Goal: Task Accomplishment & Management: Manage account settings

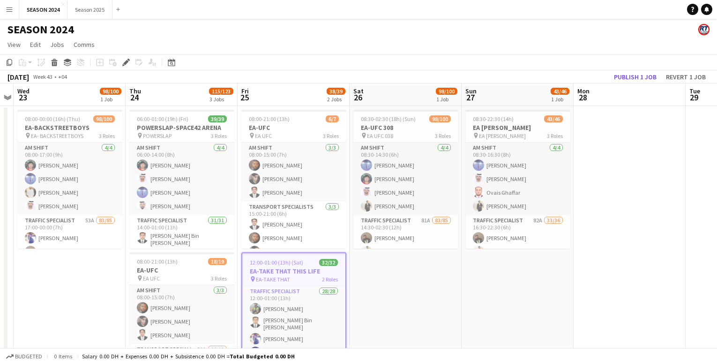
scroll to position [0, 430]
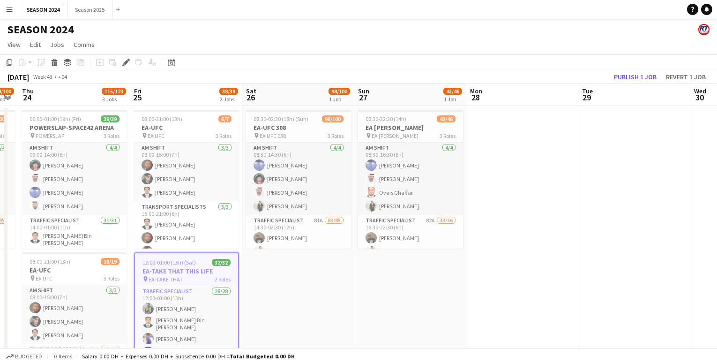
click at [343, 283] on app-calendar-viewport "Sun 20 80/90 2 Jobs Mon 21 Tue 22 Wed 23 98/100 1 Job Thu 24 115/123 3 Jobs Fri…" at bounding box center [358, 317] width 717 height 469
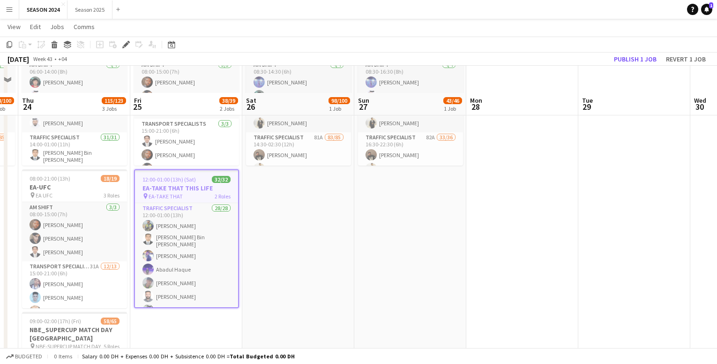
scroll to position [47, 0]
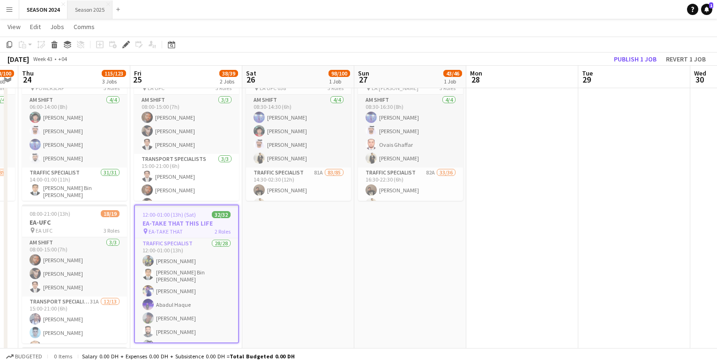
click at [100, 14] on button "Season 2025 Close" at bounding box center [90, 9] width 45 height 18
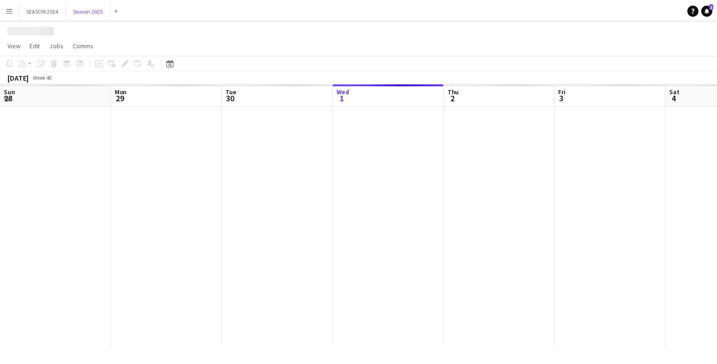
scroll to position [0, 224]
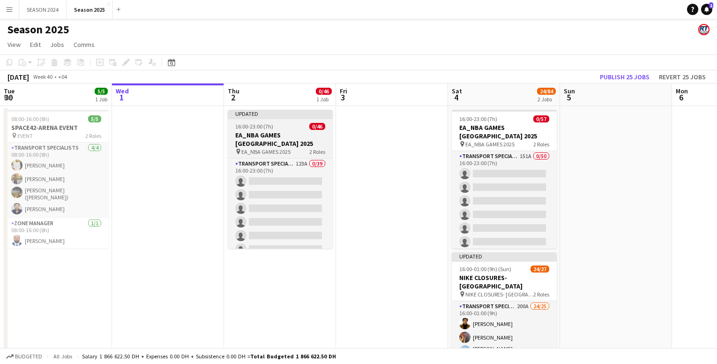
click at [264, 144] on h3 "EA_NBA GAMES [GEOGRAPHIC_DATA] 2025" at bounding box center [280, 139] width 105 height 17
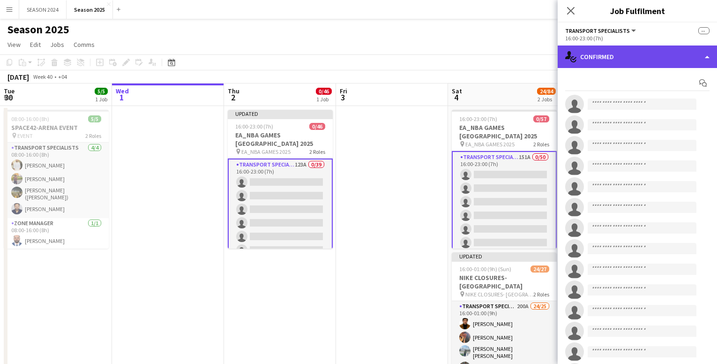
click at [594, 51] on div "single-neutral-actions-check-2 Confirmed" at bounding box center [637, 56] width 159 height 23
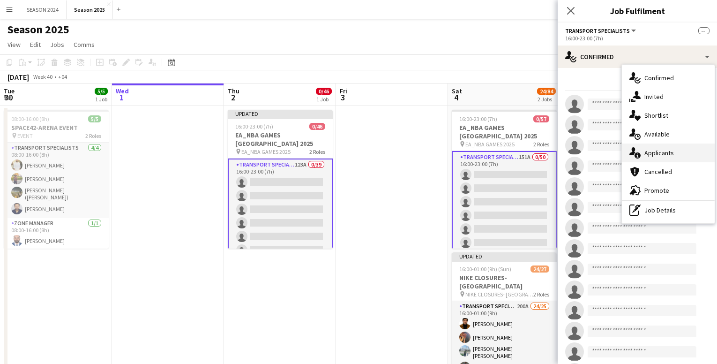
click at [679, 153] on div "single-neutral-actions-information Applicants" at bounding box center [668, 152] width 93 height 19
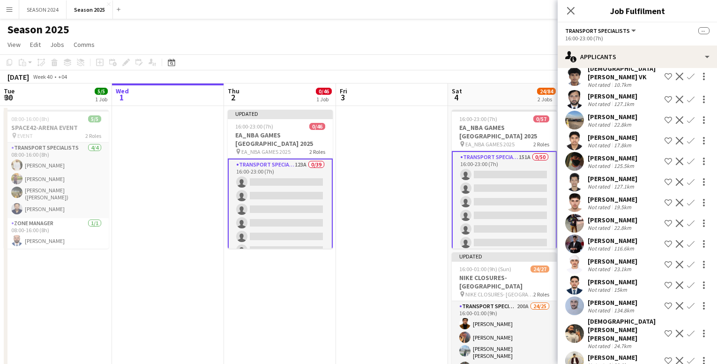
scroll to position [47, 0]
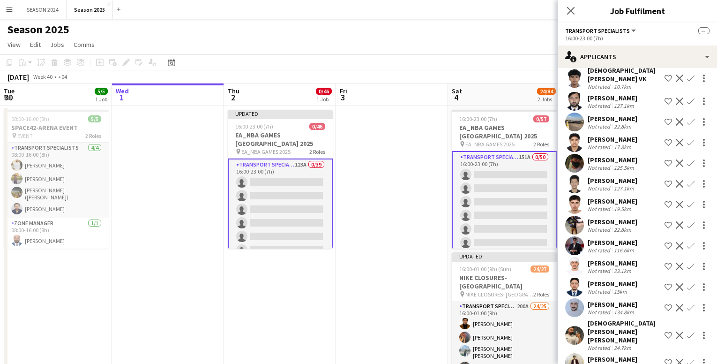
click at [687, 221] on app-icon "Confirm" at bounding box center [691, 225] width 8 height 8
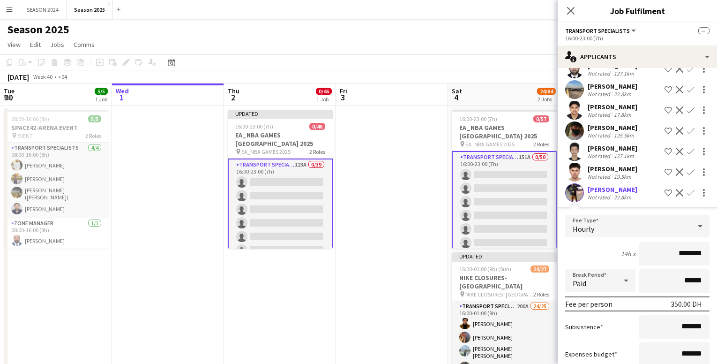
scroll to position [188, 0]
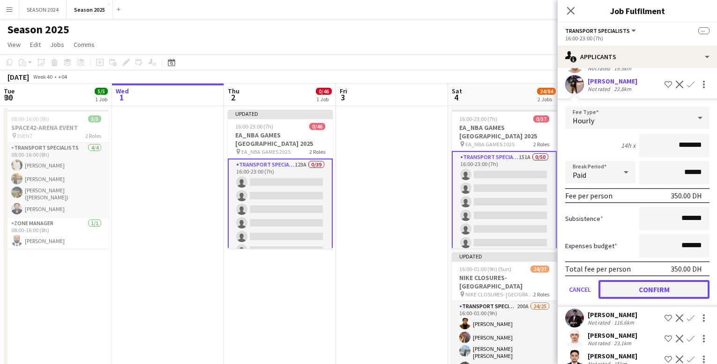
click at [643, 291] on button "Confirm" at bounding box center [654, 289] width 111 height 19
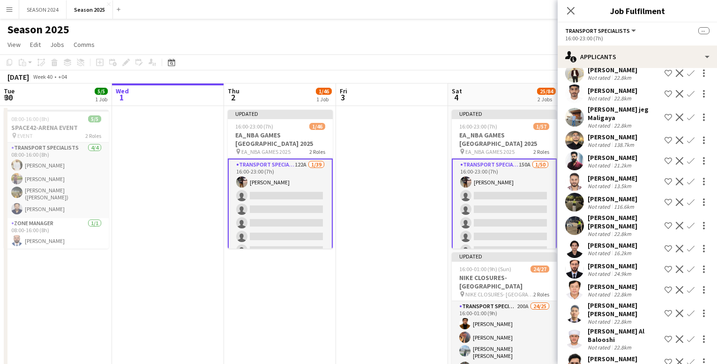
scroll to position [328, 0]
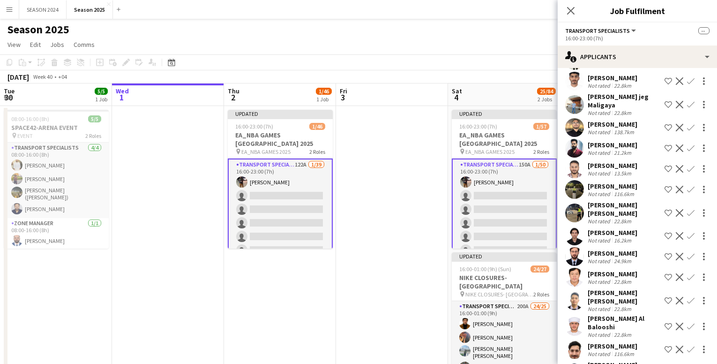
click at [687, 165] on app-icon "Confirm" at bounding box center [691, 169] width 8 height 8
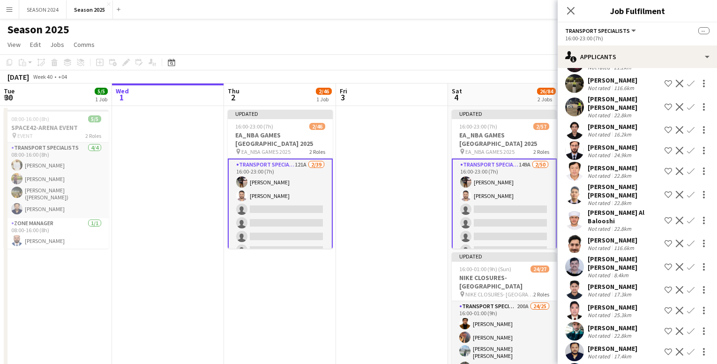
scroll to position [422, 0]
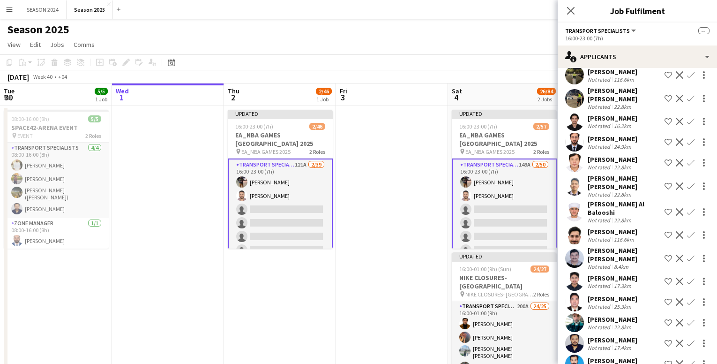
click at [687, 208] on app-icon "Confirm" at bounding box center [691, 212] width 8 height 8
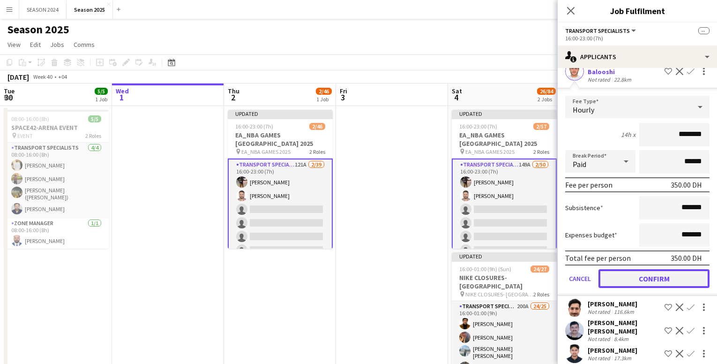
click at [640, 269] on button "Confirm" at bounding box center [654, 278] width 111 height 19
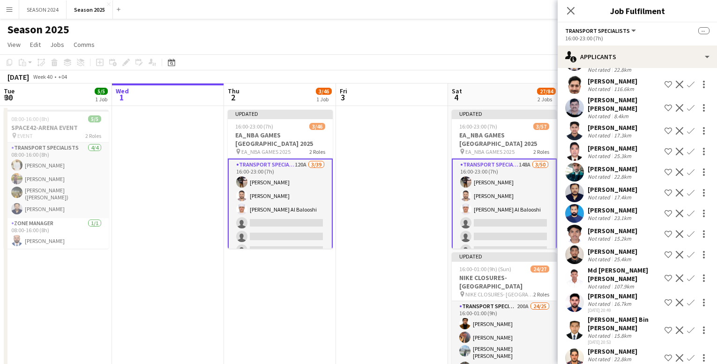
scroll to position [558, 0]
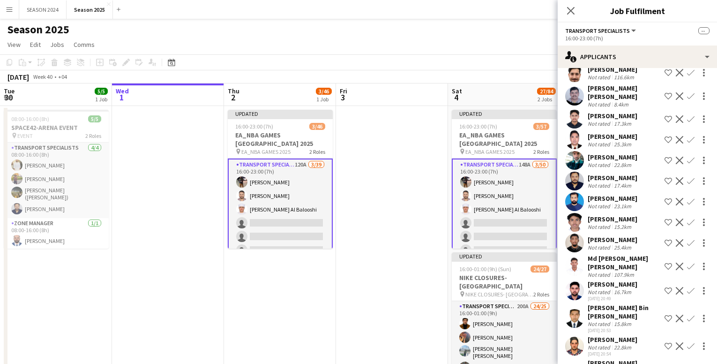
click at [687, 198] on app-icon "Confirm" at bounding box center [691, 202] width 8 height 8
click at [687, 287] on app-icon "Confirm" at bounding box center [691, 291] width 8 height 8
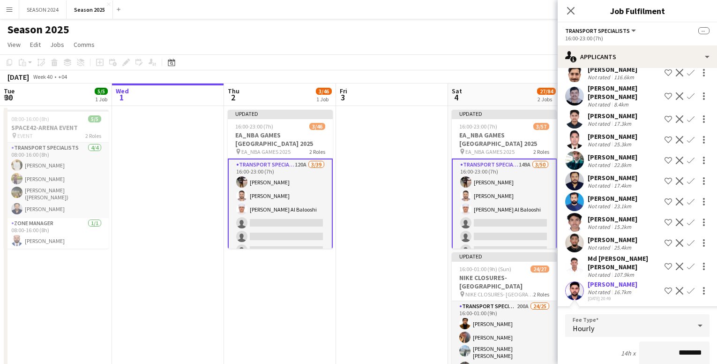
scroll to position [699, 0]
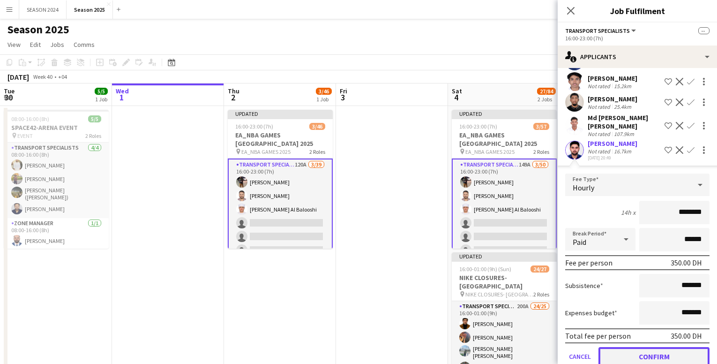
click at [671, 347] on button "Confirm" at bounding box center [654, 356] width 111 height 19
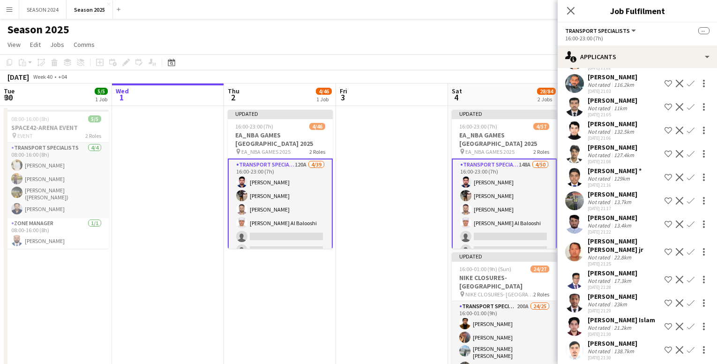
scroll to position [887, 0]
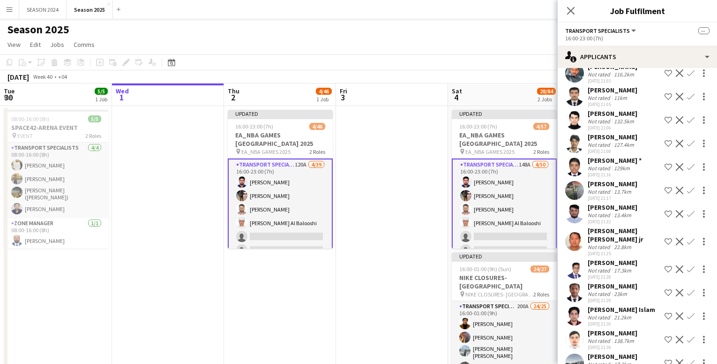
click at [687, 238] on app-icon "Confirm" at bounding box center [691, 242] width 8 height 8
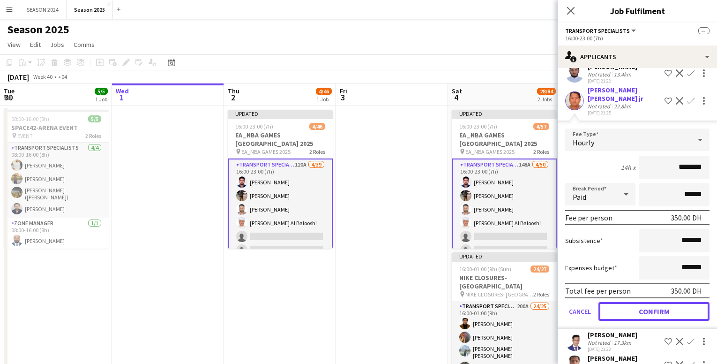
click at [670, 302] on button "Confirm" at bounding box center [654, 311] width 111 height 19
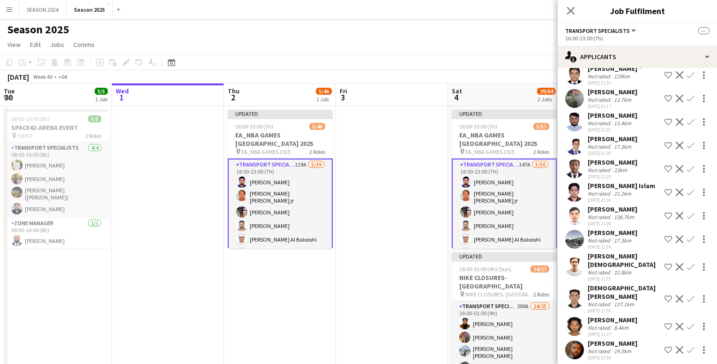
scroll to position [1025, 0]
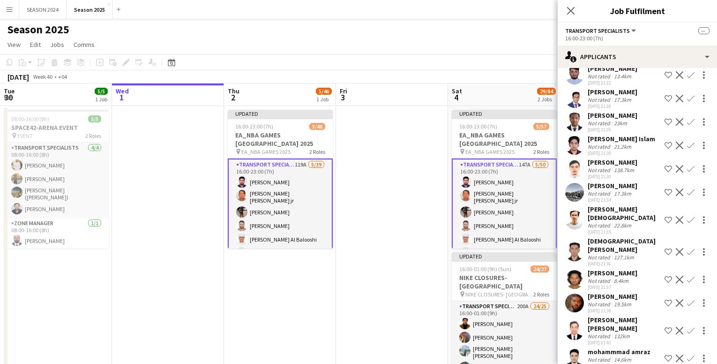
click at [687, 216] on app-icon "Confirm" at bounding box center [691, 220] width 8 height 8
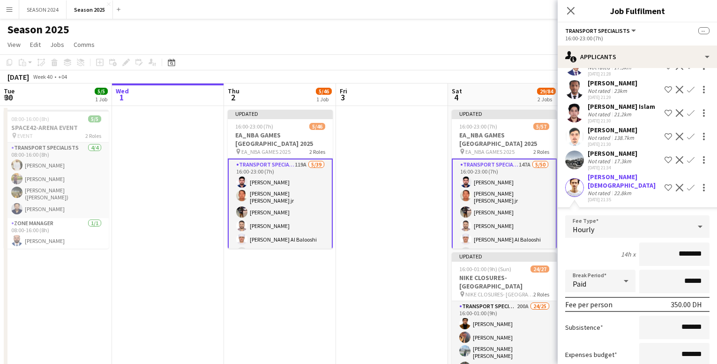
scroll to position [1119, 0]
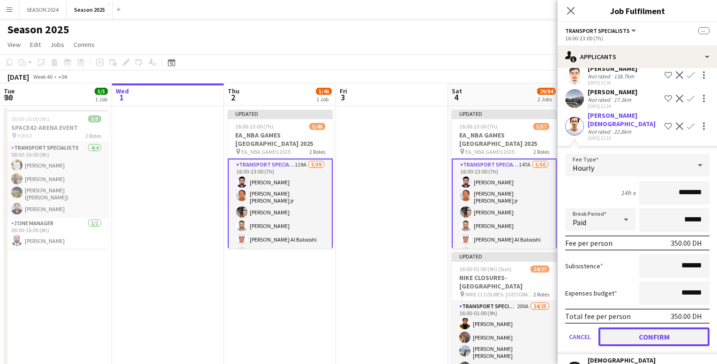
click at [664, 327] on button "Confirm" at bounding box center [654, 336] width 111 height 19
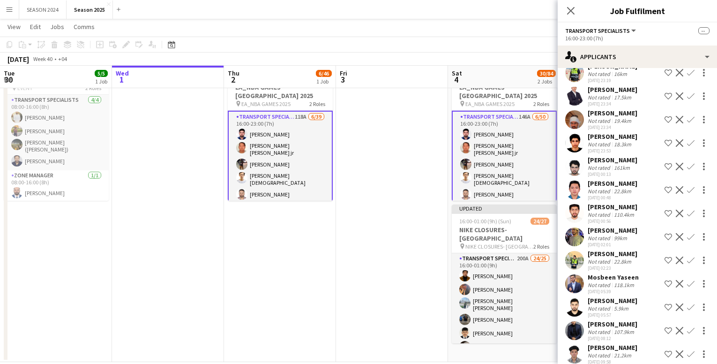
scroll to position [61, 0]
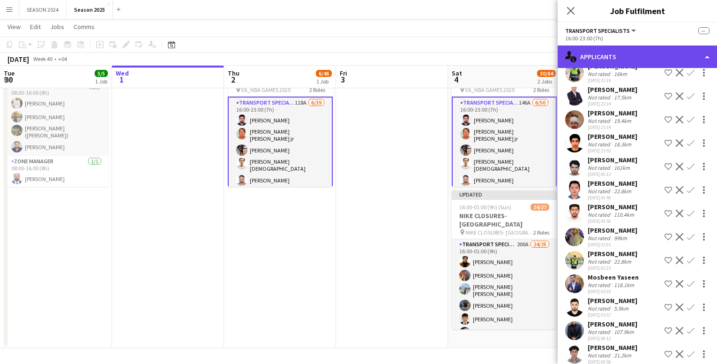
click at [636, 68] on div "single-neutral-actions-information Applicants" at bounding box center [637, 56] width 159 height 23
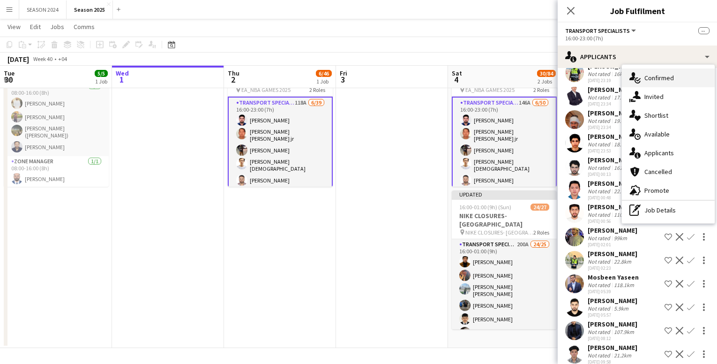
click at [645, 74] on span "Confirmed" at bounding box center [660, 78] width 30 height 8
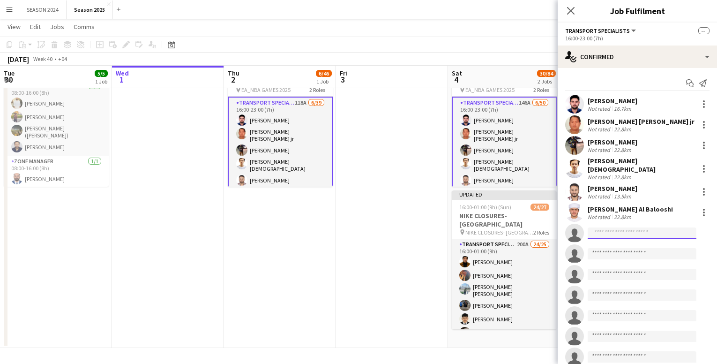
click at [633, 234] on body "Menu Boards Boards Boards All jobs Status Workforce Workforce My Workforce Recr…" at bounding box center [358, 151] width 717 height 425
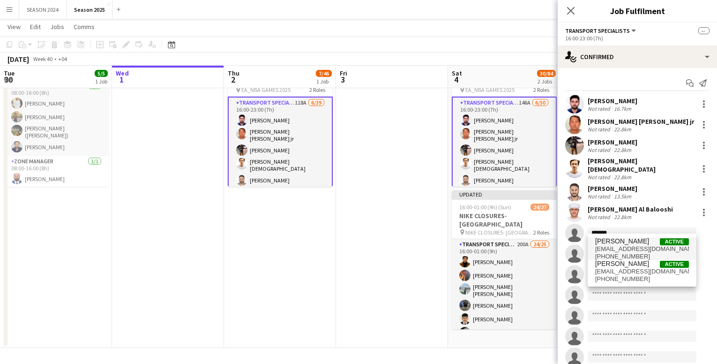
type input "*******"
click at [637, 250] on span "[EMAIL_ADDRESS][DOMAIN_NAME]" at bounding box center [642, 249] width 94 height 8
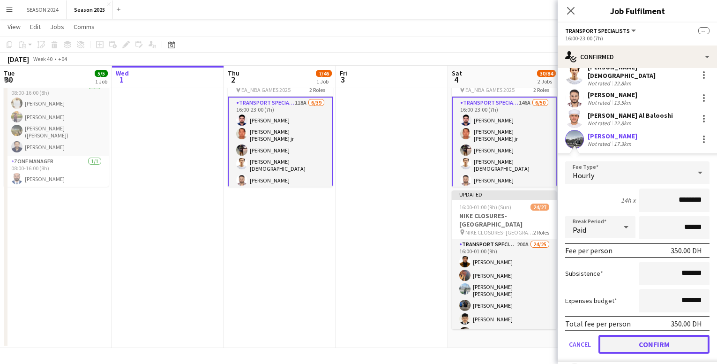
click at [641, 337] on button "Confirm" at bounding box center [654, 344] width 111 height 19
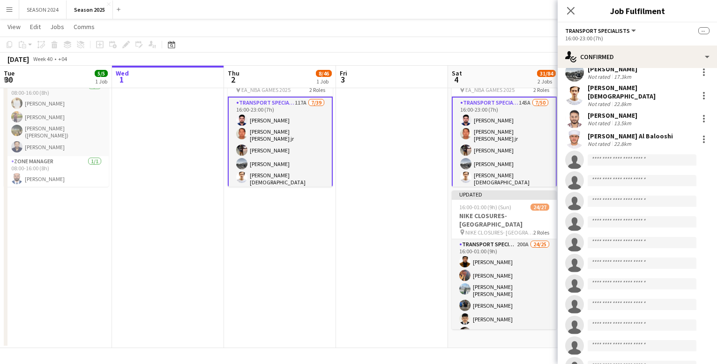
scroll to position [114, 0]
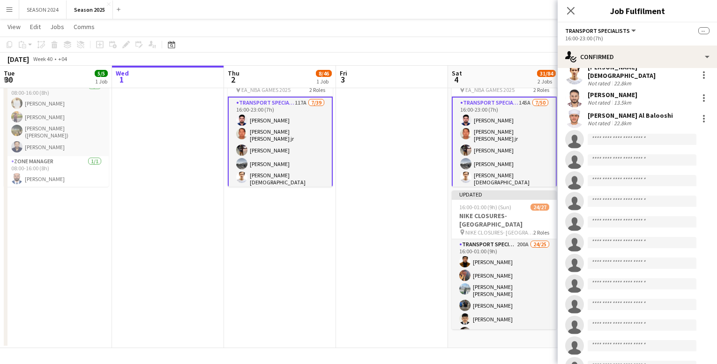
click at [631, 137] on input at bounding box center [642, 139] width 109 height 11
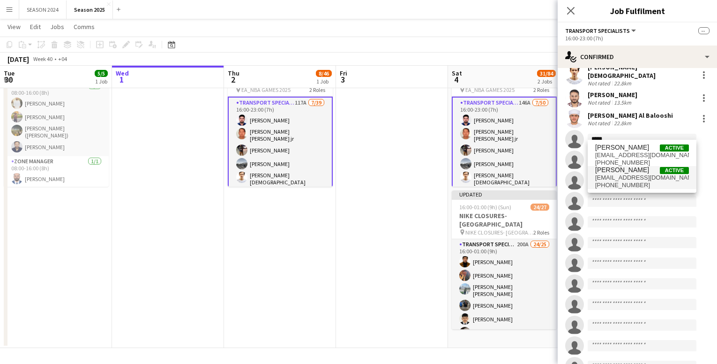
type input "*****"
click at [648, 180] on span "[EMAIL_ADDRESS][DOMAIN_NAME]" at bounding box center [642, 178] width 94 height 8
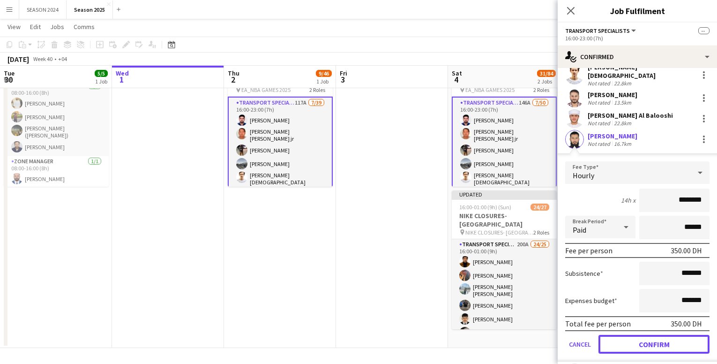
click at [652, 347] on button "Confirm" at bounding box center [654, 344] width 111 height 19
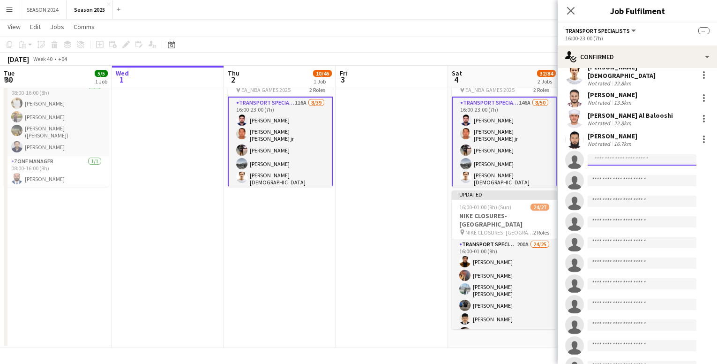
click at [611, 160] on input at bounding box center [642, 159] width 109 height 11
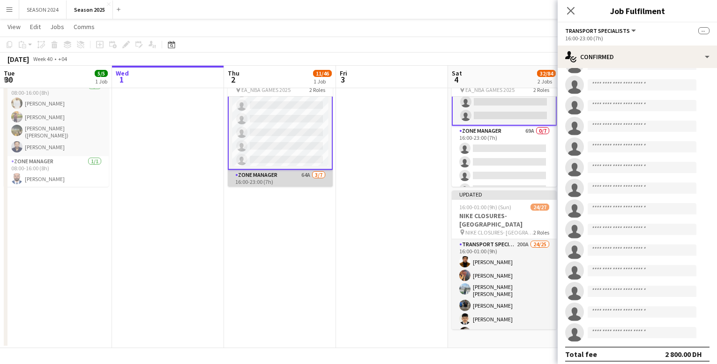
scroll to position [436, 0]
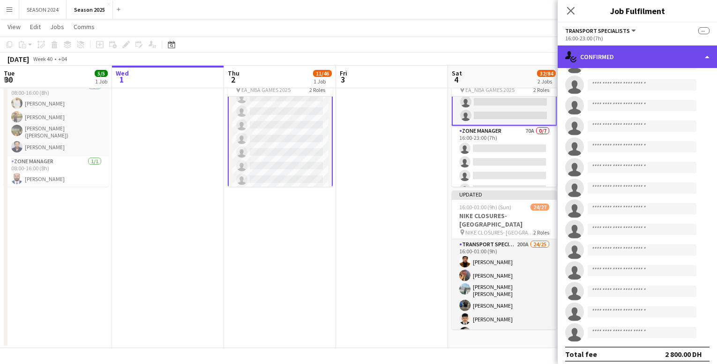
click at [640, 51] on div "single-neutral-actions-check-2 Confirmed" at bounding box center [637, 56] width 159 height 23
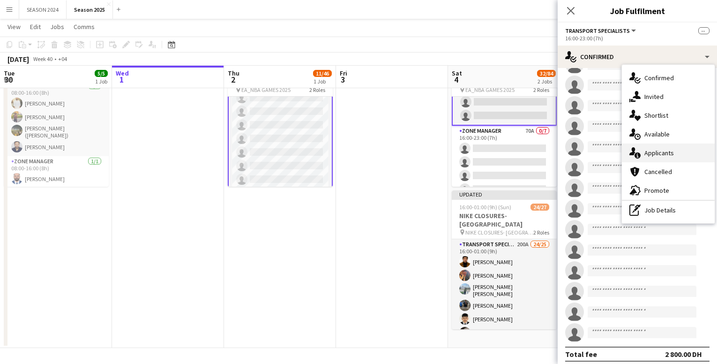
click at [678, 148] on div "single-neutral-actions-information Applicants" at bounding box center [668, 152] width 93 height 19
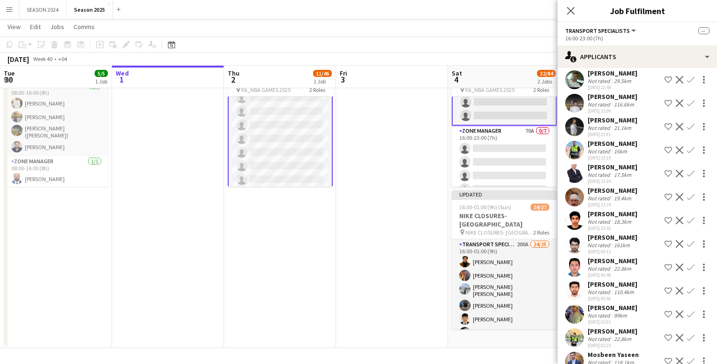
scroll to position [2040, 0]
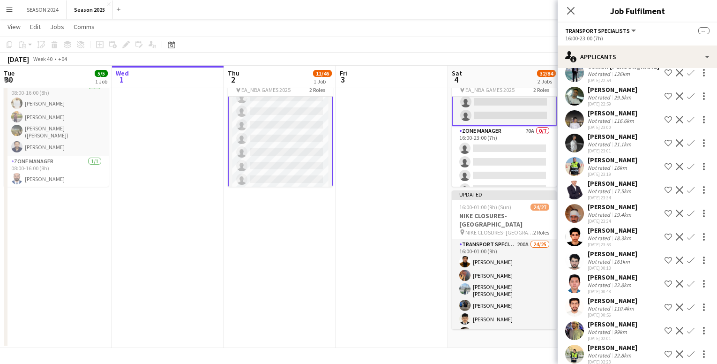
click at [687, 280] on app-icon "Confirm" at bounding box center [691, 284] width 8 height 8
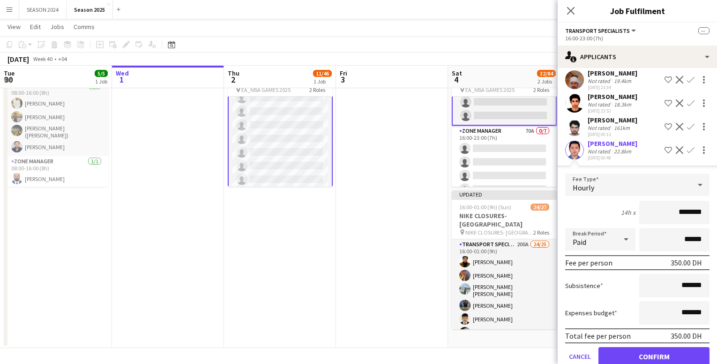
scroll to position [2180, 0]
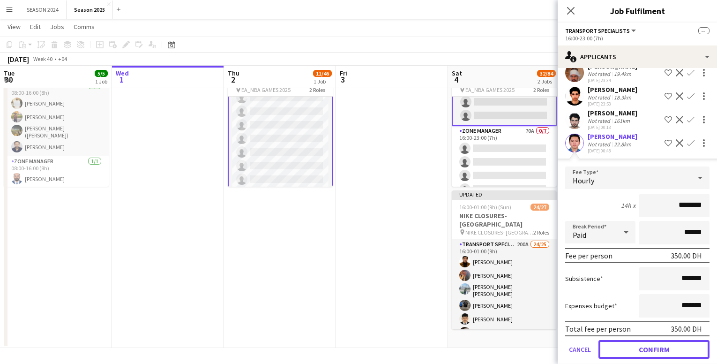
click at [641, 340] on button "Confirm" at bounding box center [654, 349] width 111 height 19
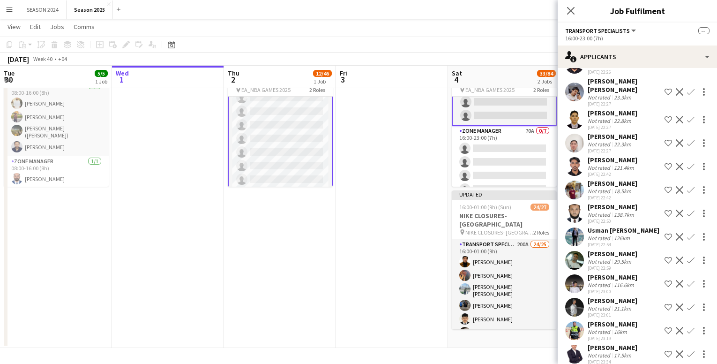
scroll to position [1829, 0]
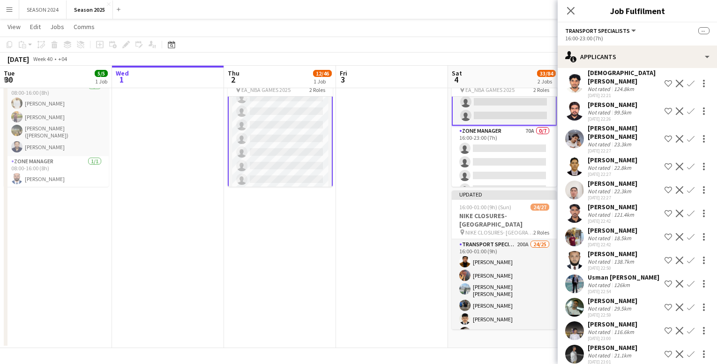
click at [687, 233] on app-icon "Confirm" at bounding box center [691, 237] width 8 height 8
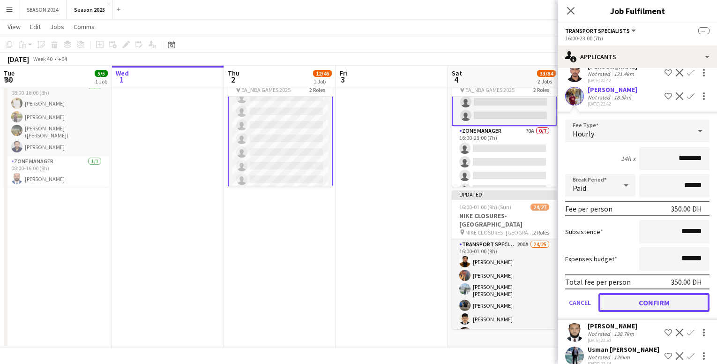
click at [643, 293] on button "Confirm" at bounding box center [654, 302] width 111 height 19
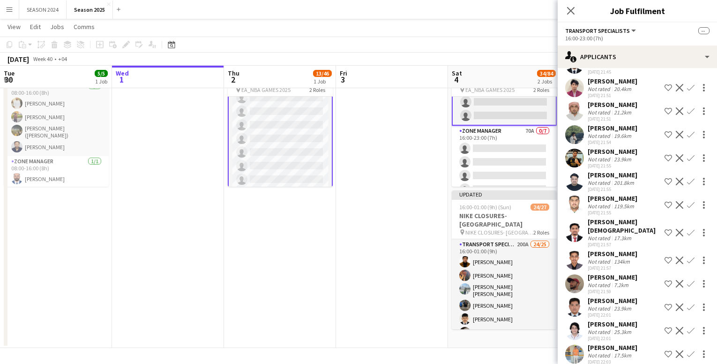
scroll to position [1217, 0]
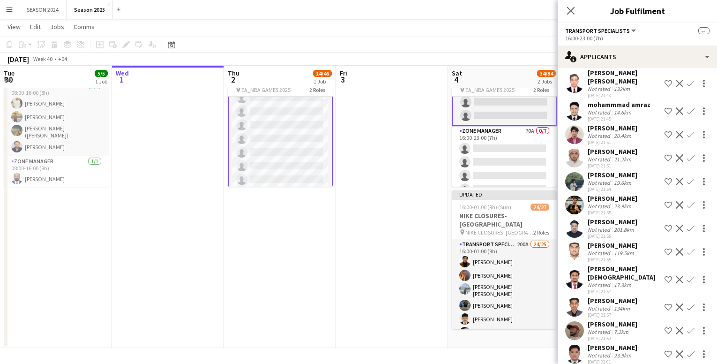
click at [687, 201] on app-icon "Confirm" at bounding box center [691, 205] width 8 height 8
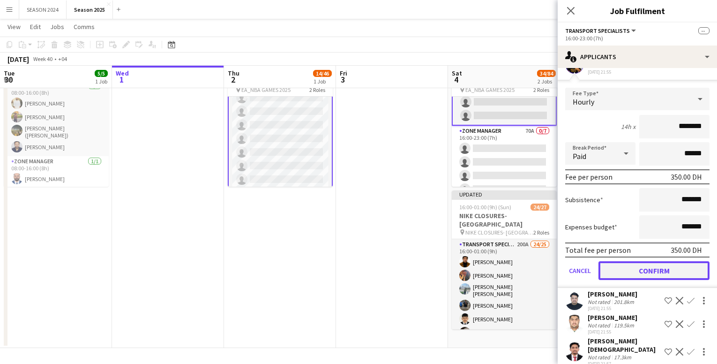
click at [648, 261] on button "Confirm" at bounding box center [654, 270] width 111 height 19
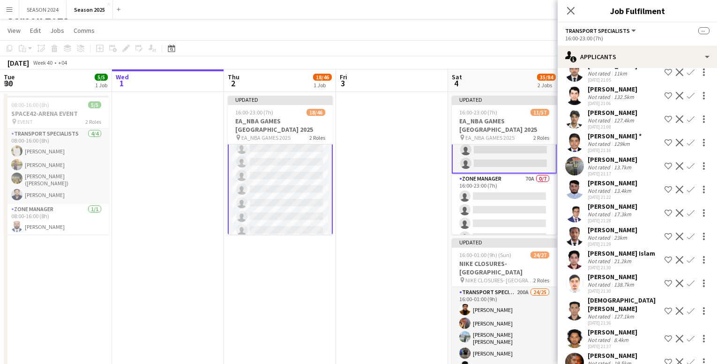
scroll to position [823, 0]
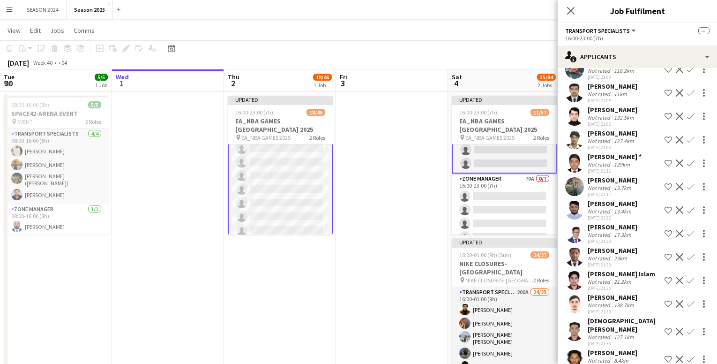
click at [686, 275] on button "Confirm" at bounding box center [691, 280] width 11 height 11
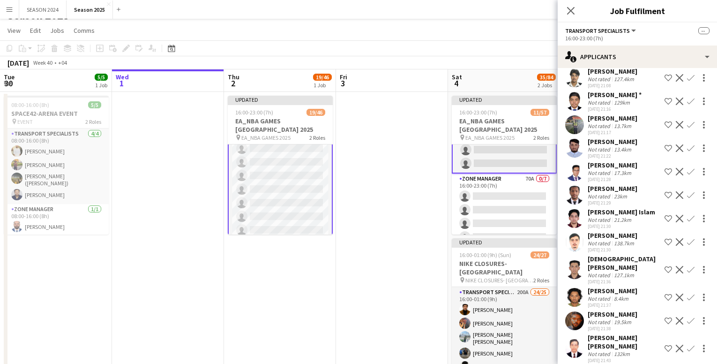
scroll to position [897, 0]
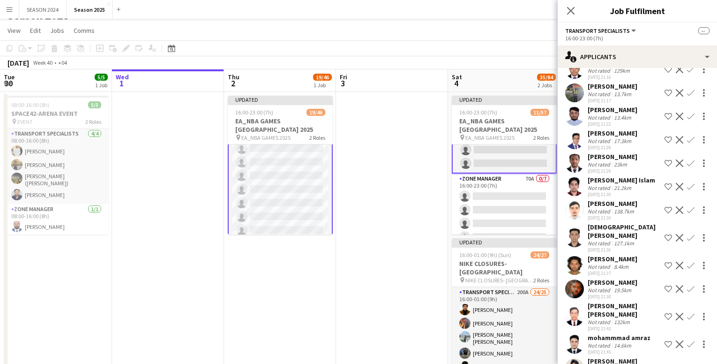
click at [687, 183] on app-icon "Confirm" at bounding box center [691, 187] width 8 height 8
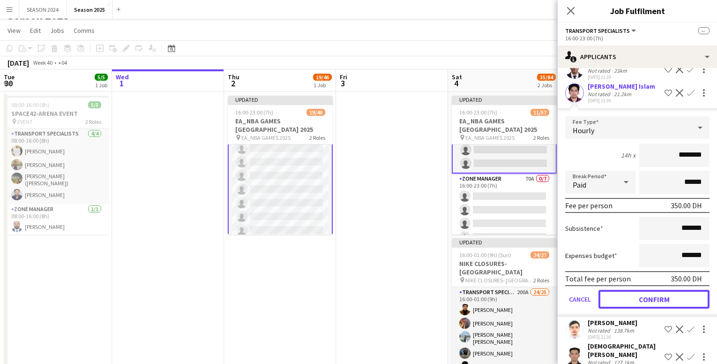
click at [659, 296] on button "Confirm" at bounding box center [654, 299] width 111 height 19
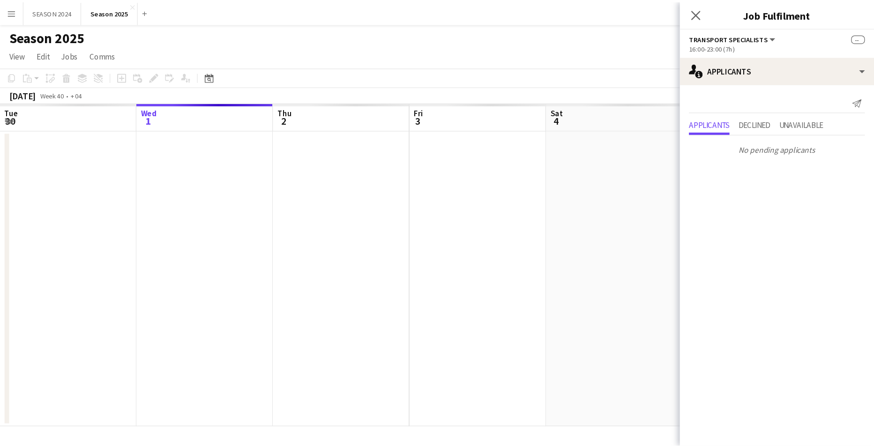
scroll to position [0, 0]
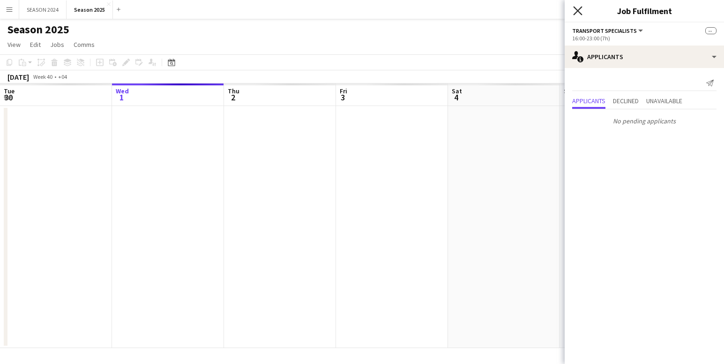
click at [581, 10] on icon "Close pop-in" at bounding box center [577, 10] width 9 height 9
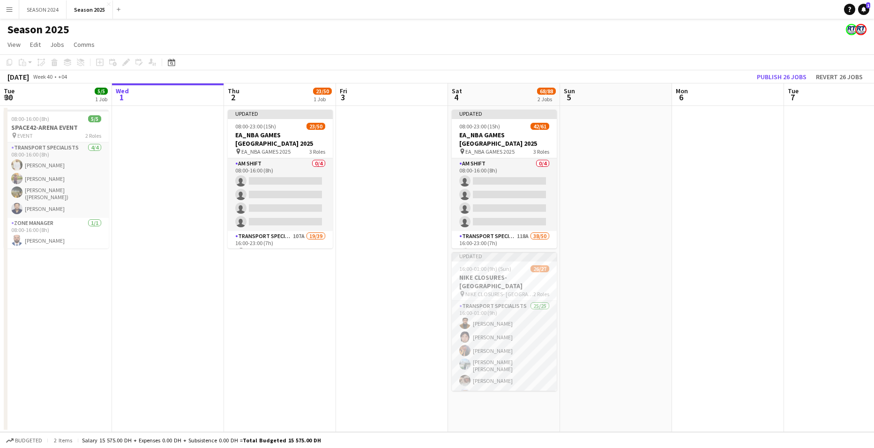
scroll to position [0, 224]
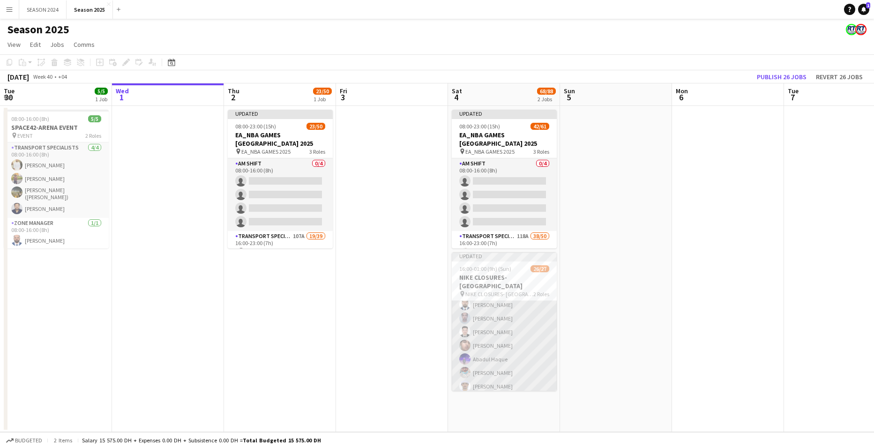
click at [495, 328] on app-card-role "Transport Specialists 25/25 16:00-01:00 (9h) Umar Kasirjan [PERSON_NAME] [PERSO…" at bounding box center [504, 296] width 105 height 367
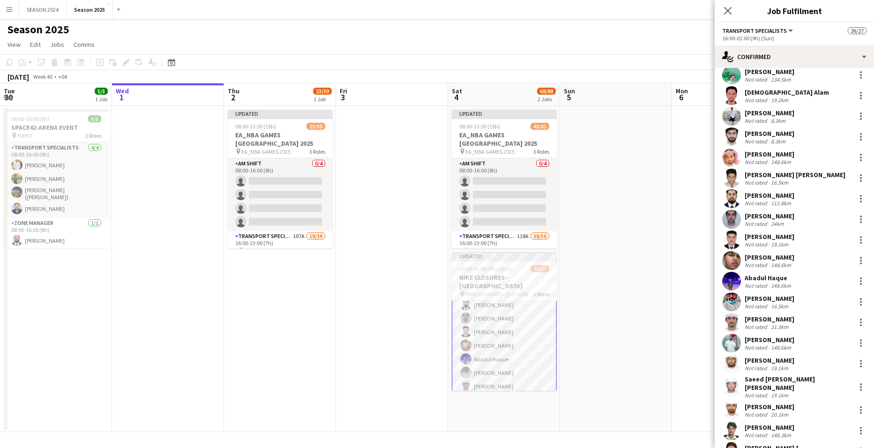
scroll to position [188, 0]
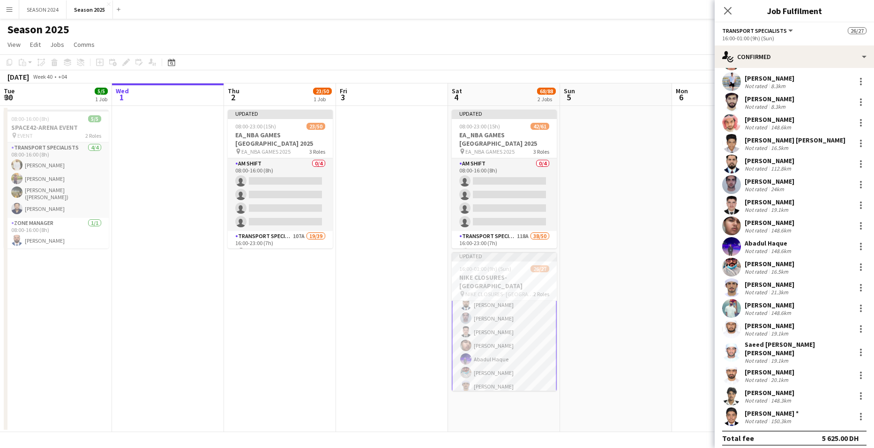
click at [724, 363] on div "[PERSON_NAME]" at bounding box center [770, 393] width 50 height 8
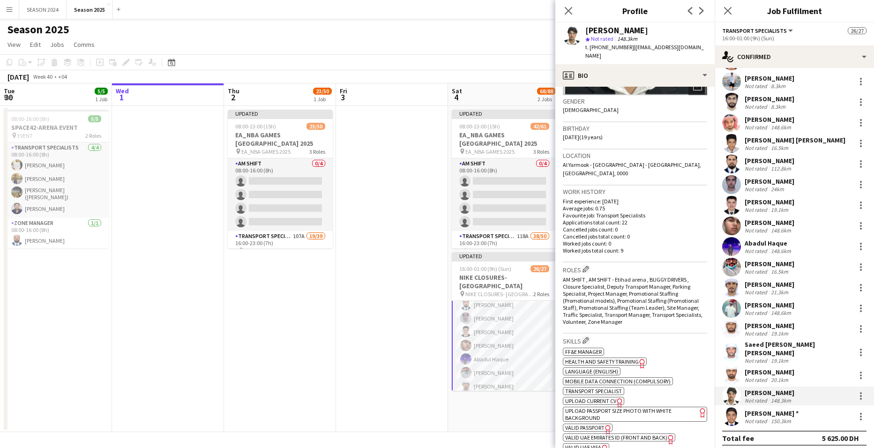
scroll to position [141, 0]
click at [724, 363] on app-user-avatar at bounding box center [732, 416] width 19 height 19
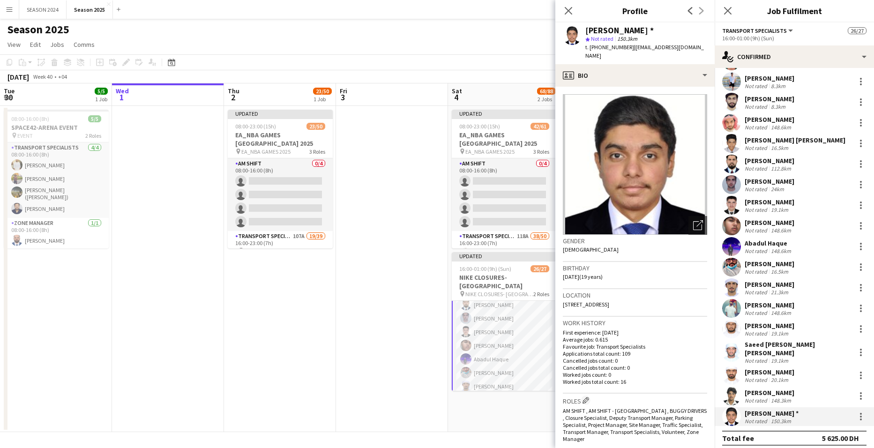
click at [724, 264] on app-user-avatar at bounding box center [732, 267] width 19 height 19
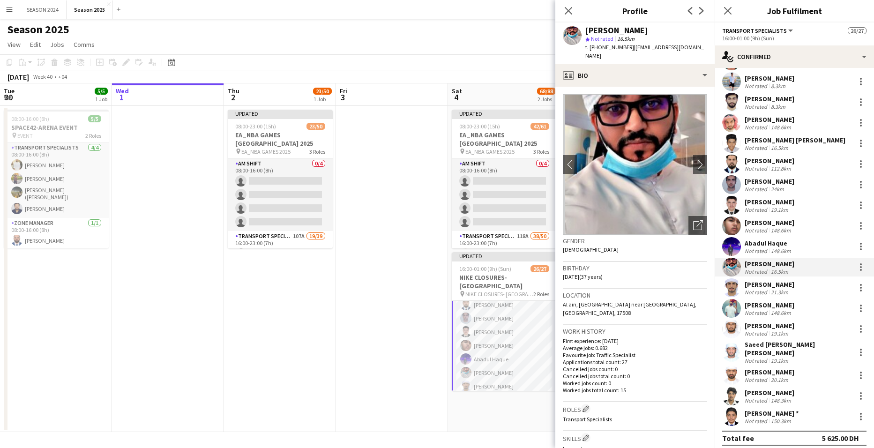
click at [394, 264] on app-date-cell at bounding box center [392, 269] width 112 height 326
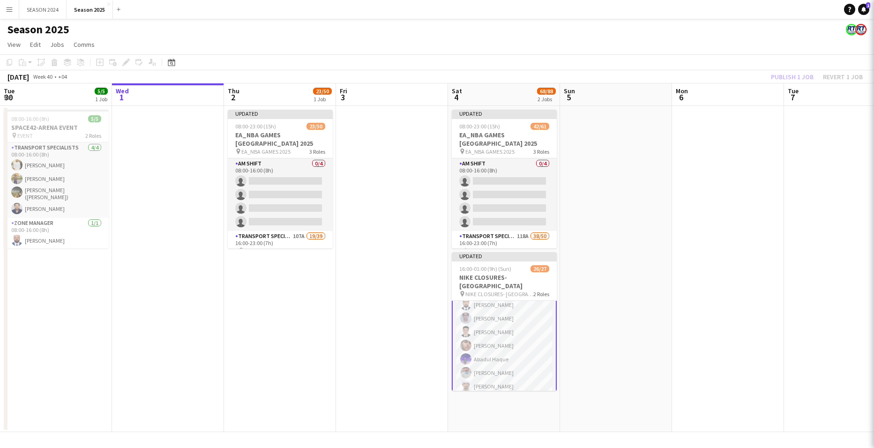
scroll to position [188, 0]
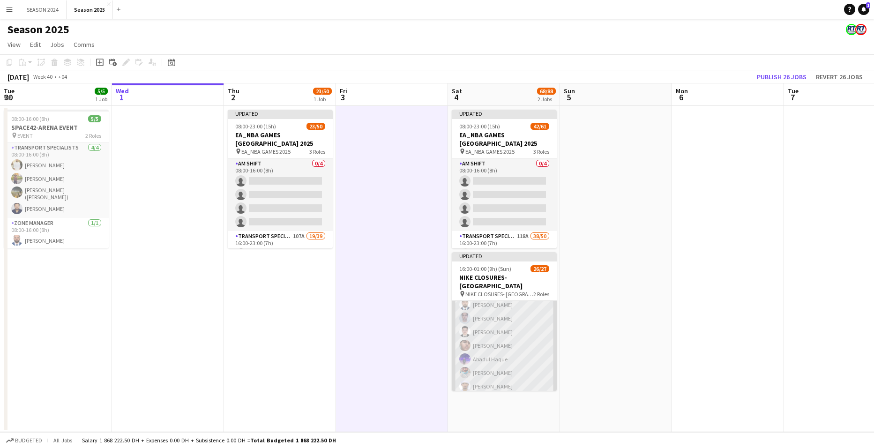
click at [523, 343] on app-card-role "Transport Specialists 25/25 16:00-01:00 (9h) Umar Kasirjan [PERSON_NAME] [PERSO…" at bounding box center [504, 296] width 105 height 367
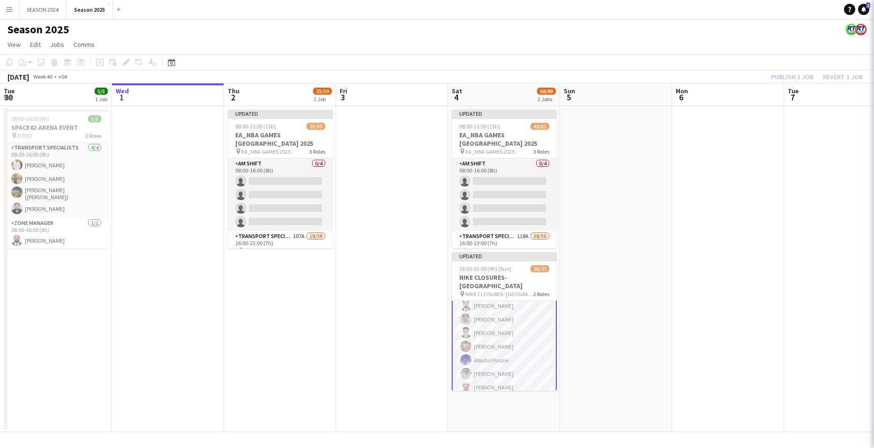
scroll to position [188, 0]
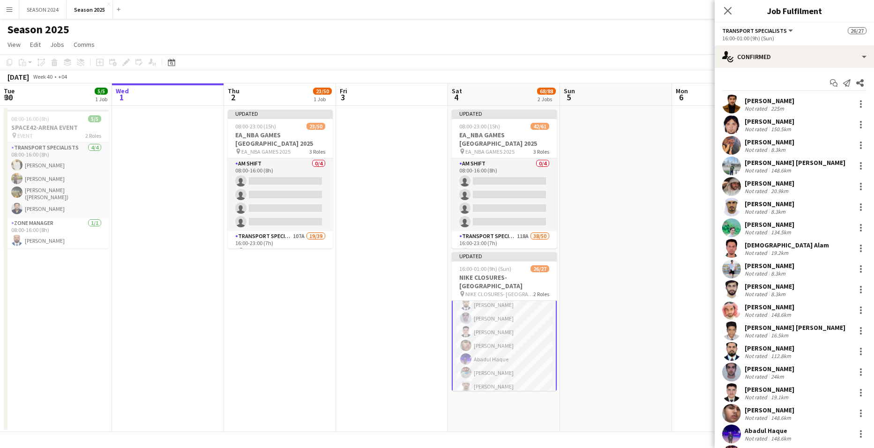
drag, startPoint x: 799, startPoint y: 343, endPoint x: 793, endPoint y: 365, distance: 23.1
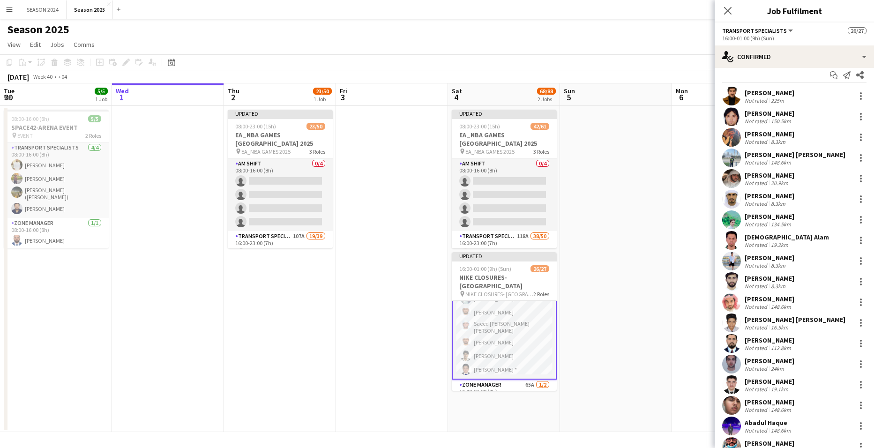
scroll to position [307, 0]
click at [509, 362] on app-card-role "Zone Manager 65A [DATE] 16:00-01:00 (9h) [PERSON_NAME] single-neutral-actions" at bounding box center [504, 384] width 105 height 45
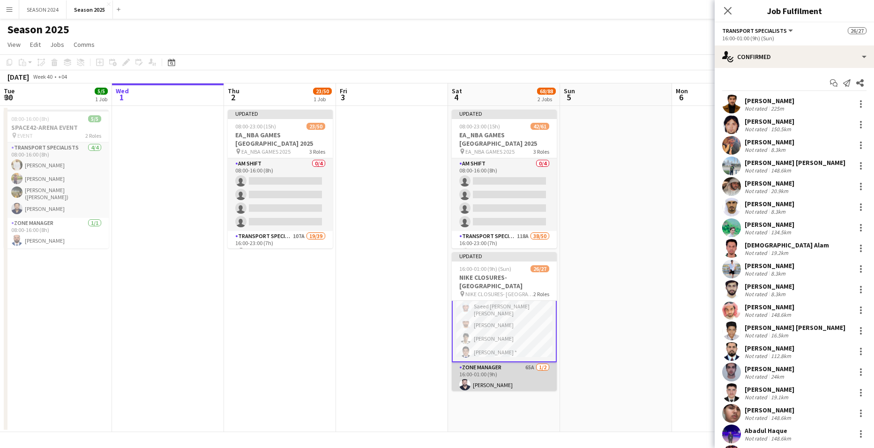
scroll to position [306, 0]
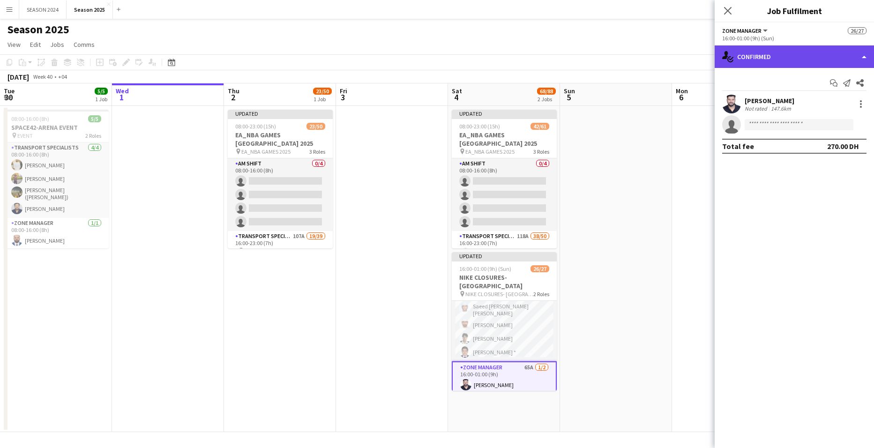
click at [724, 54] on div "single-neutral-actions-check-2 Confirmed" at bounding box center [794, 56] width 159 height 23
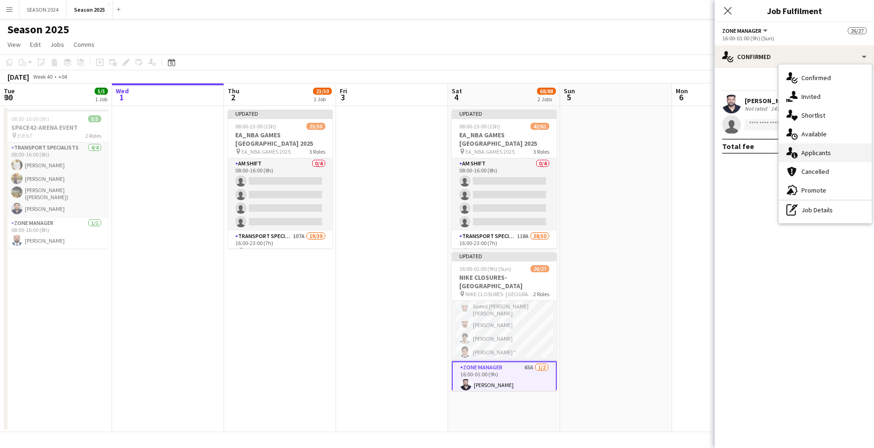
click at [724, 160] on div "single-neutral-actions-information Applicants" at bounding box center [825, 152] width 93 height 19
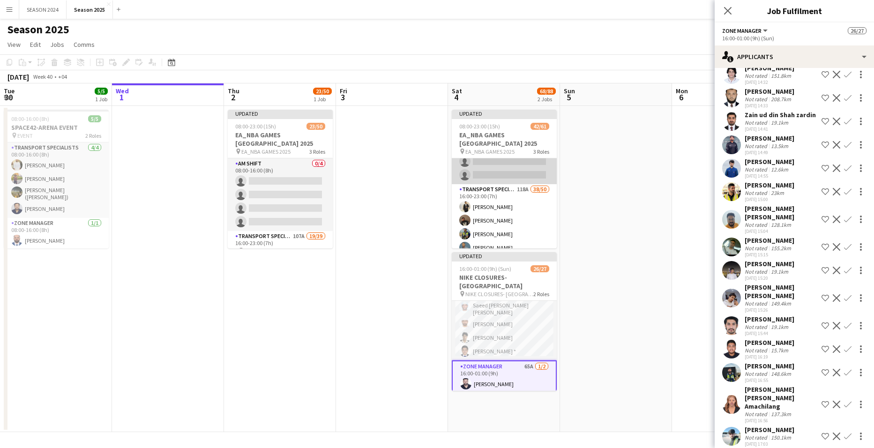
scroll to position [141, 0]
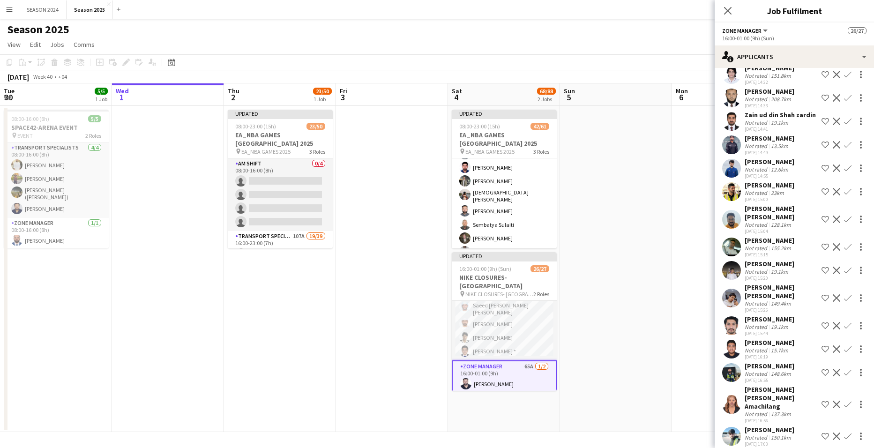
click at [520, 198] on app-card-role "Transport Specialists 118A 38/50 16:00-23:00 (7h) [PERSON_NAME] [PERSON_NAME] […" at bounding box center [504, 447] width 105 height 715
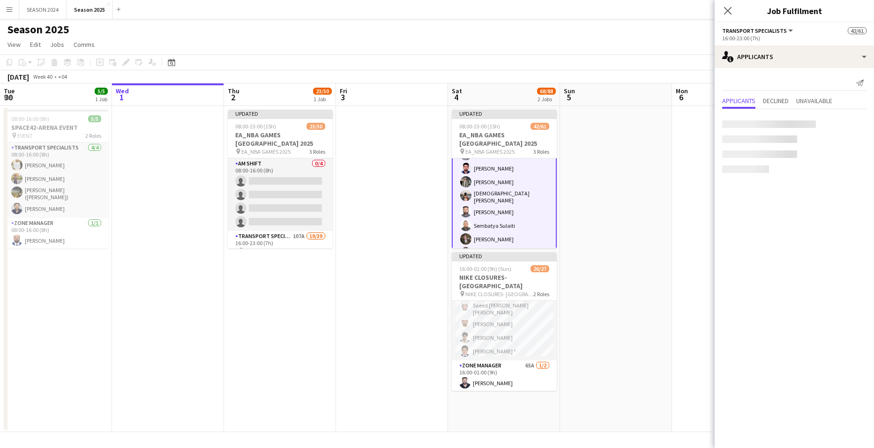
scroll to position [142, 0]
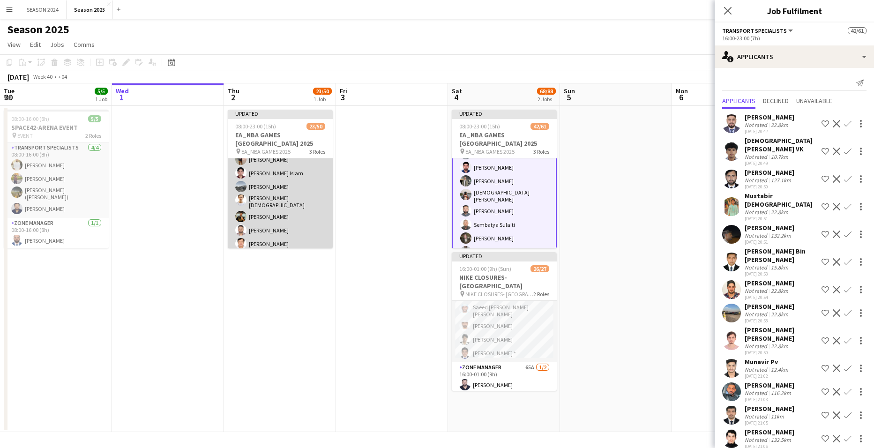
click at [277, 202] on app-card-role "Transport Specialists 107A 19/39 16:00-23:00 (7h) [PERSON_NAME] [PERSON_NAME] […" at bounding box center [280, 370] width 105 height 560
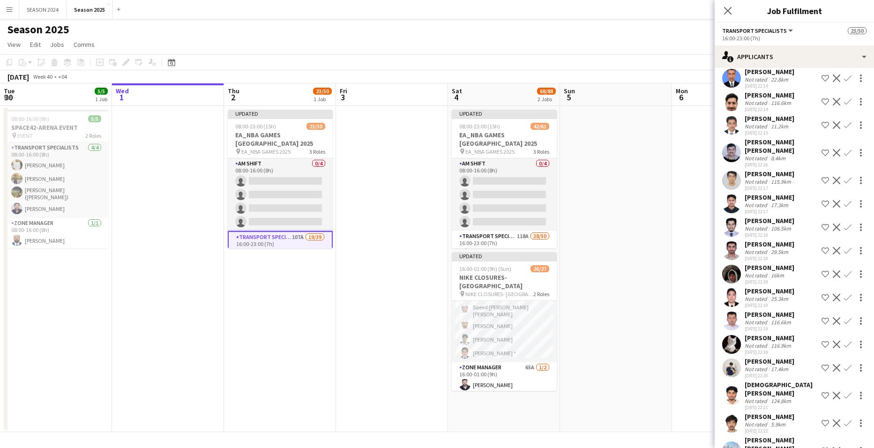
scroll to position [1688, 0]
